Goal: Information Seeking & Learning: Learn about a topic

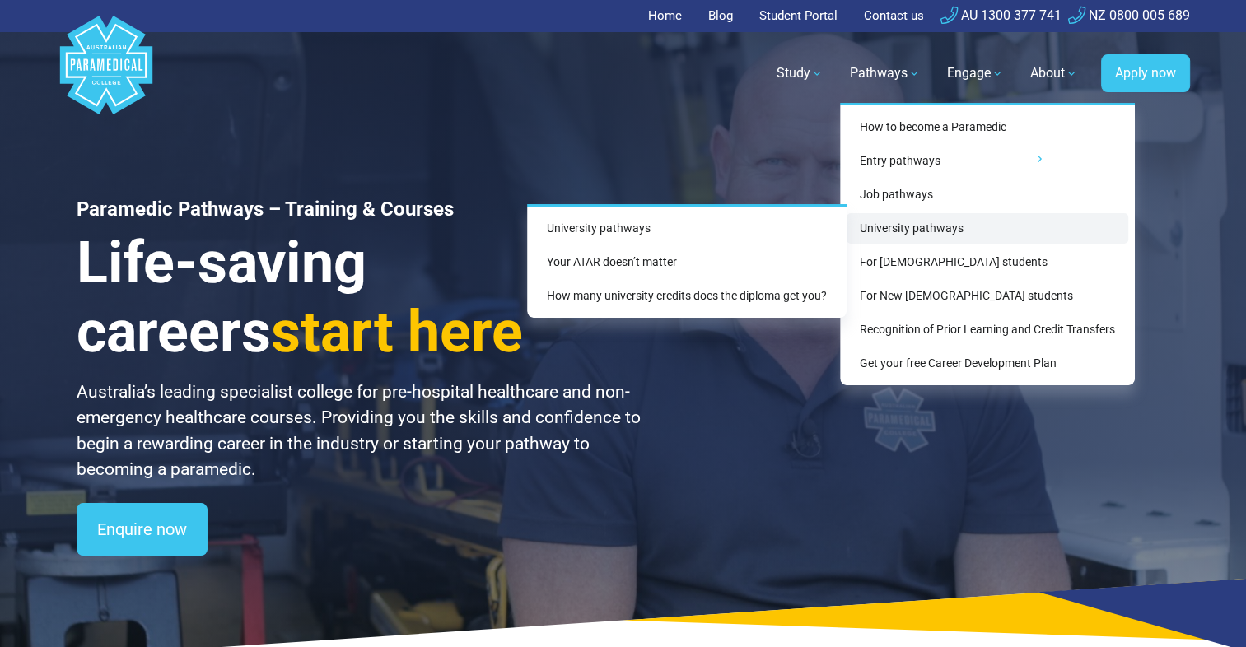
click at [869, 224] on link "University pathways" at bounding box center [988, 228] width 282 height 30
click at [894, 226] on link "University pathways" at bounding box center [988, 228] width 282 height 30
click at [878, 236] on link "University pathways" at bounding box center [988, 228] width 282 height 30
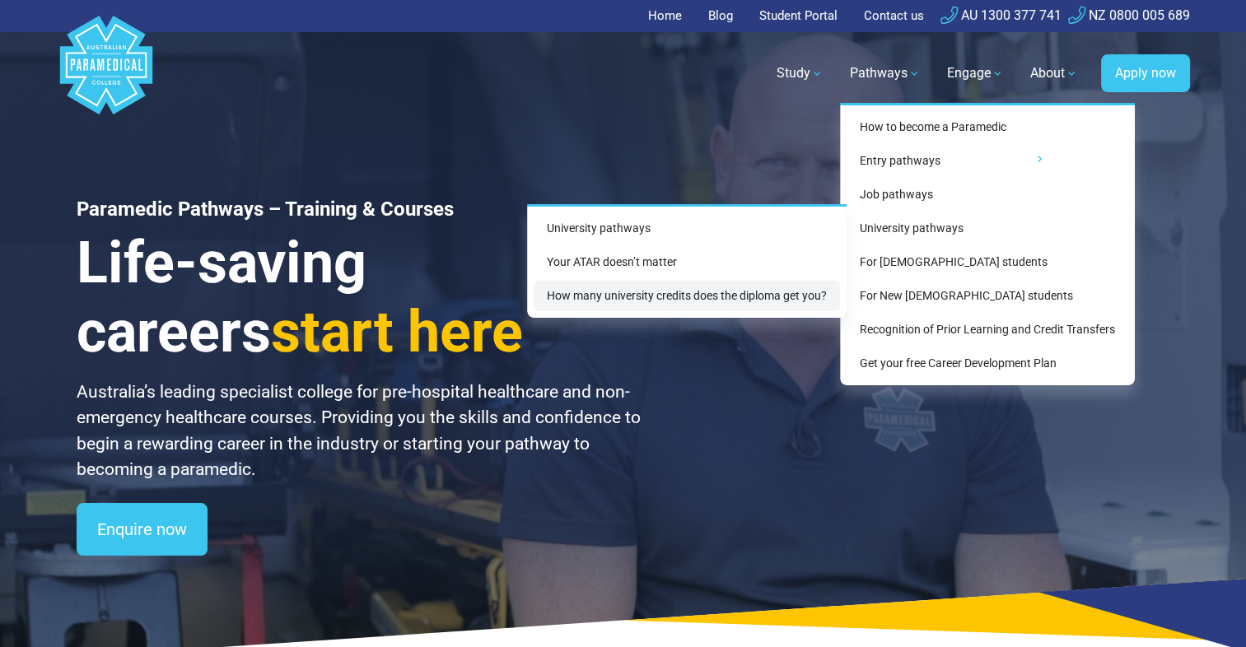
click at [620, 285] on link "How many university credits does the diploma get you?" at bounding box center [687, 296] width 306 height 30
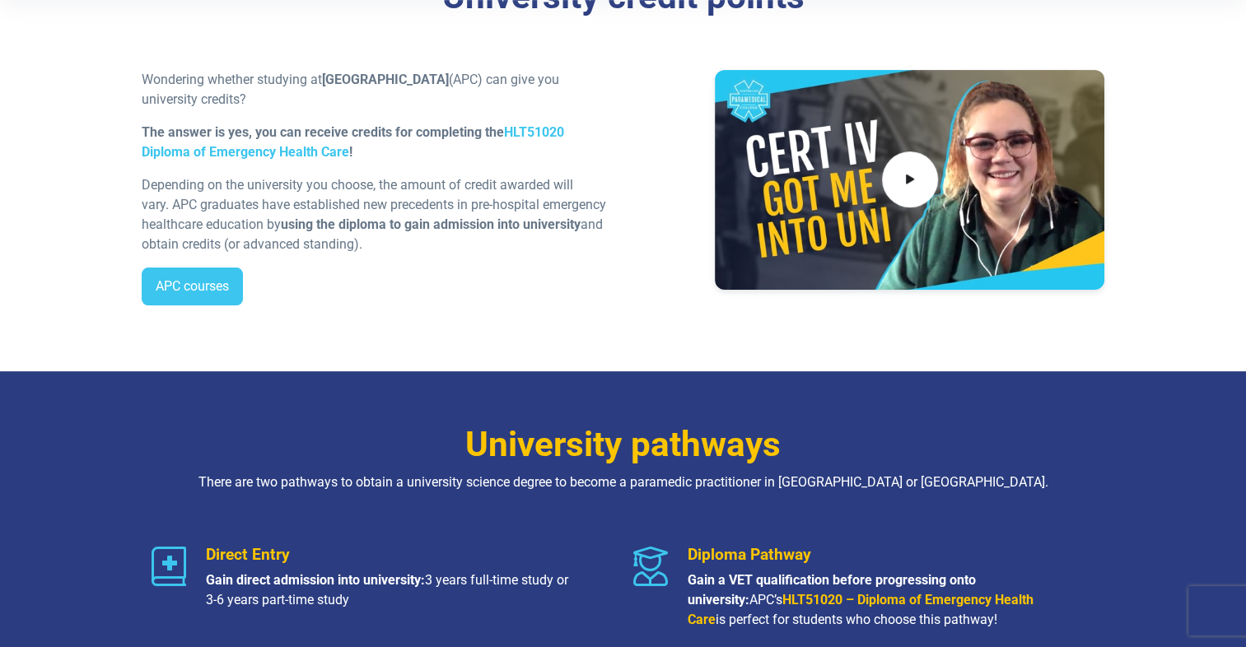
scroll to position [428, 0]
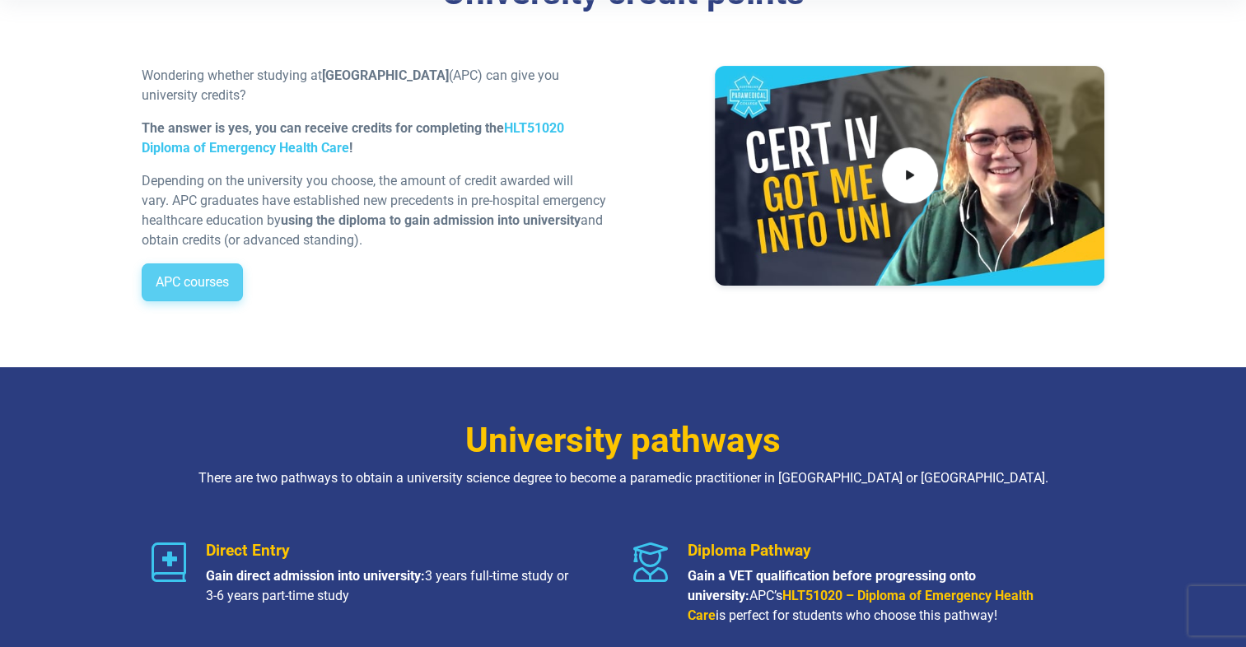
click at [197, 281] on link "APC courses" at bounding box center [192, 283] width 101 height 38
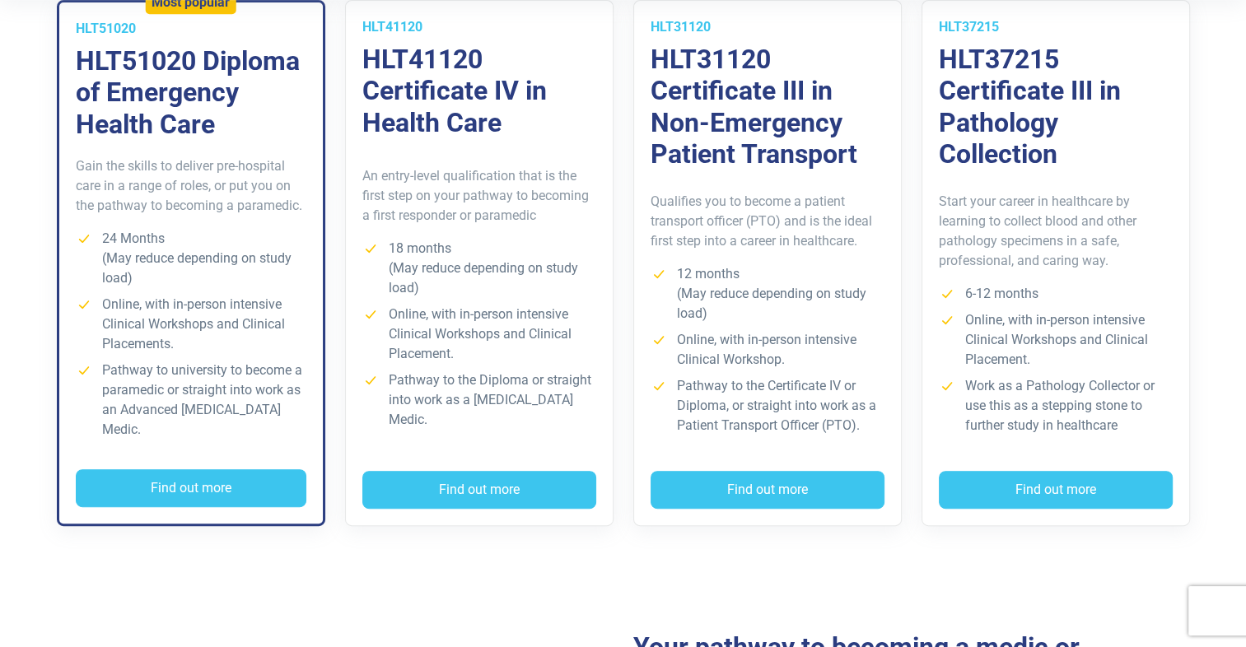
scroll to position [560, 0]
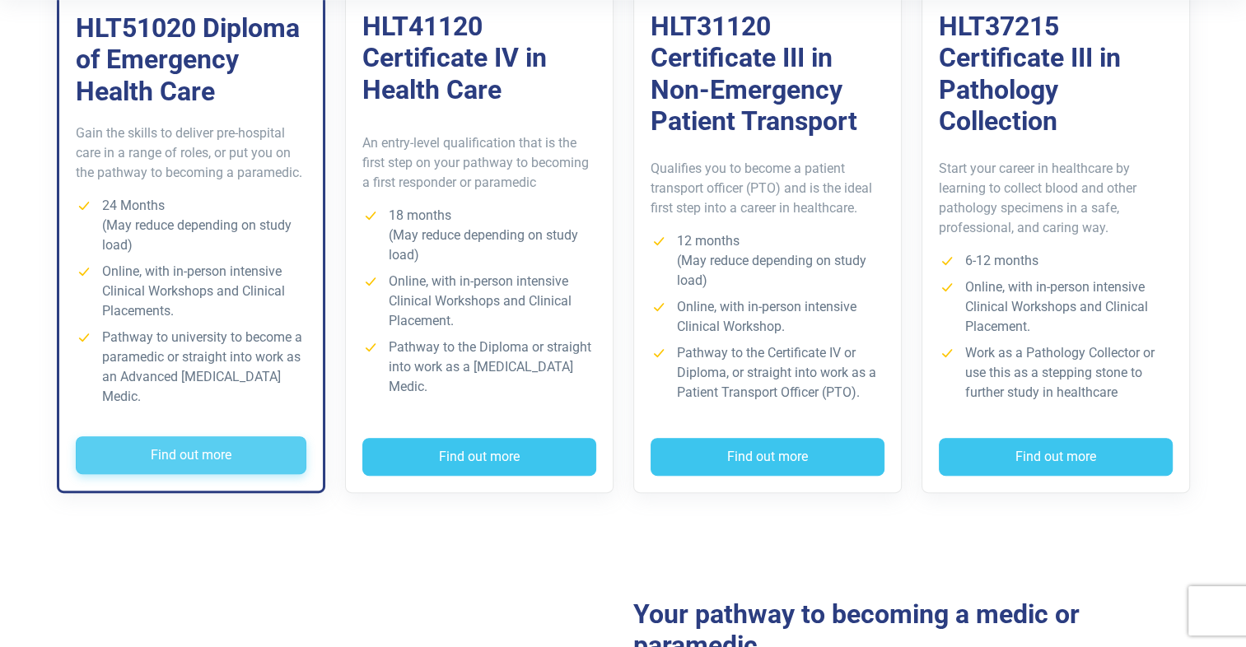
click at [159, 446] on button "Find out more" at bounding box center [191, 455] width 231 height 38
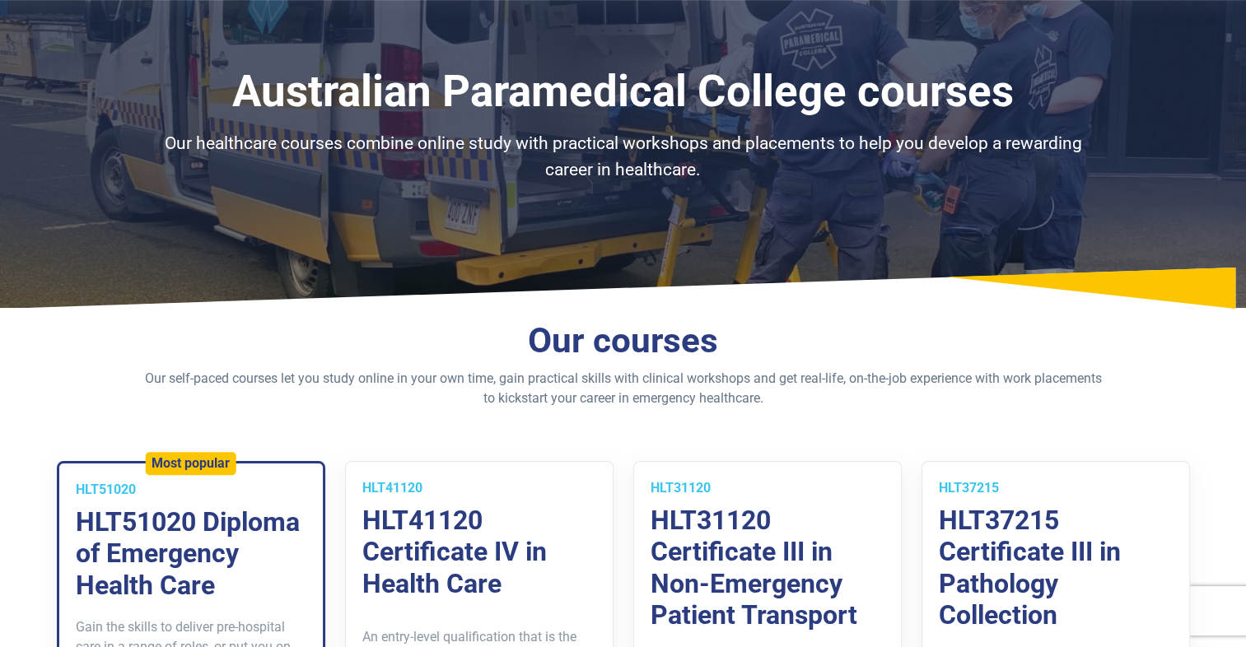
scroll to position [0, 0]
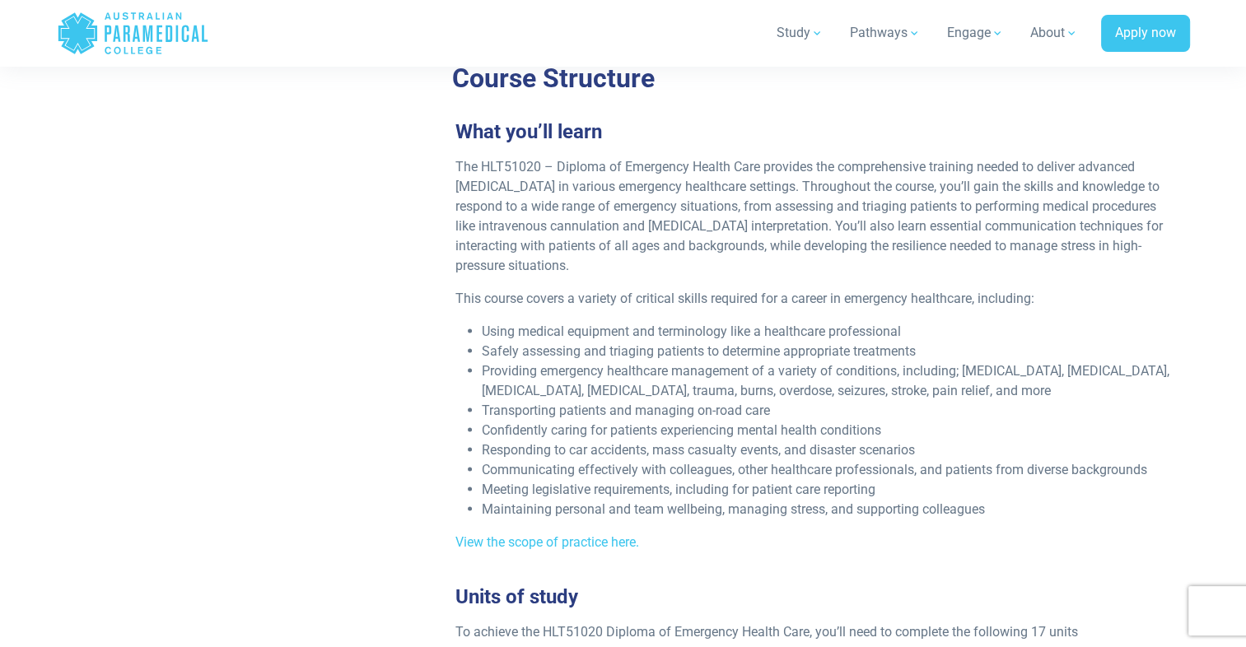
scroll to position [65, 0]
